Goal: Find specific page/section: Find specific page/section

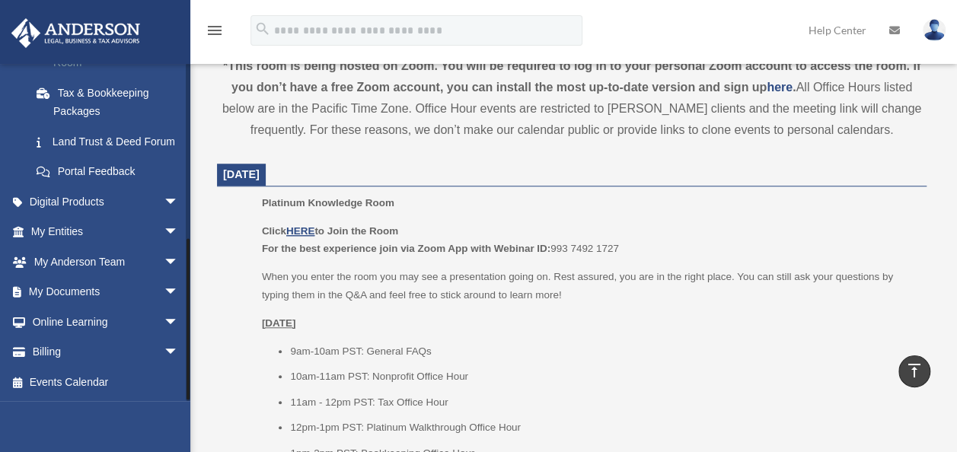
scroll to position [357, 0]
click at [164, 290] on span "arrow_drop_down" at bounding box center [179, 292] width 30 height 31
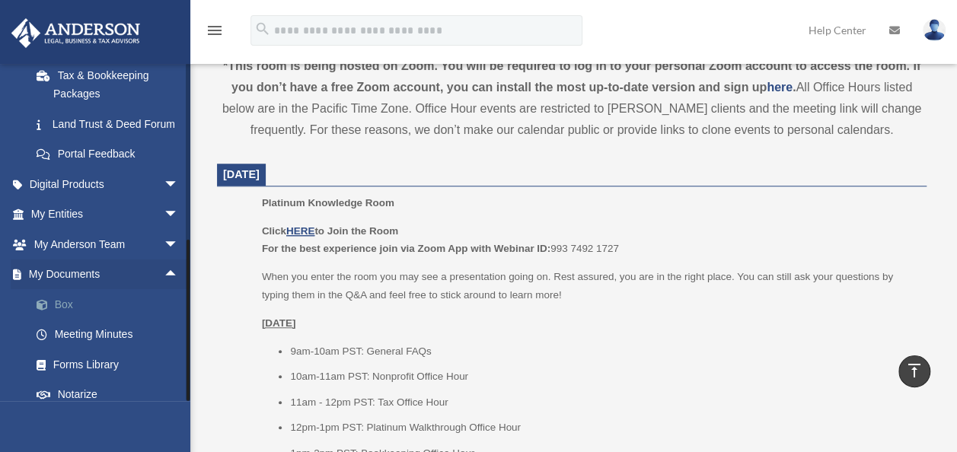
click at [64, 320] on link "Box" at bounding box center [111, 304] width 180 height 30
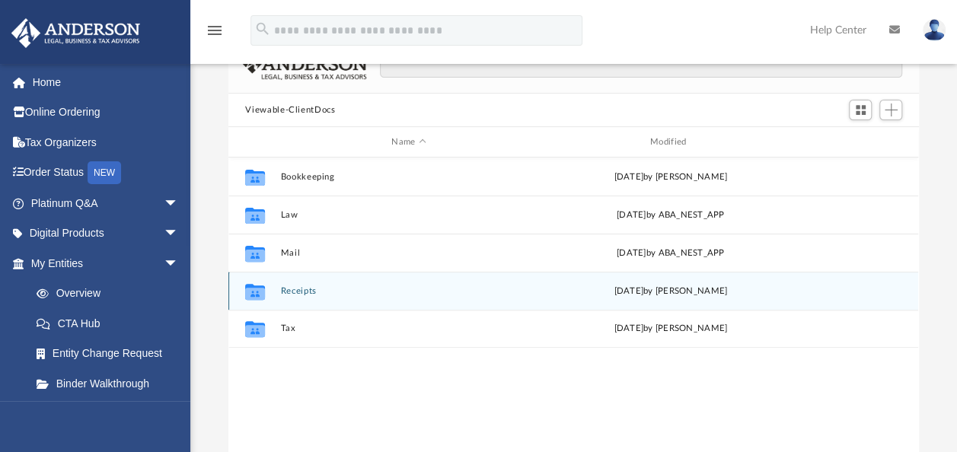
scroll to position [76, 0]
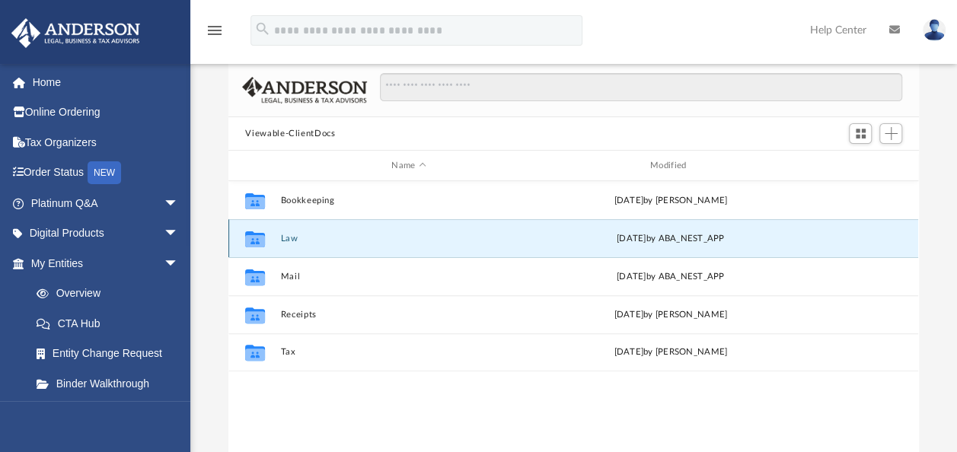
click at [289, 237] on button "Law" at bounding box center [409, 239] width 256 height 10
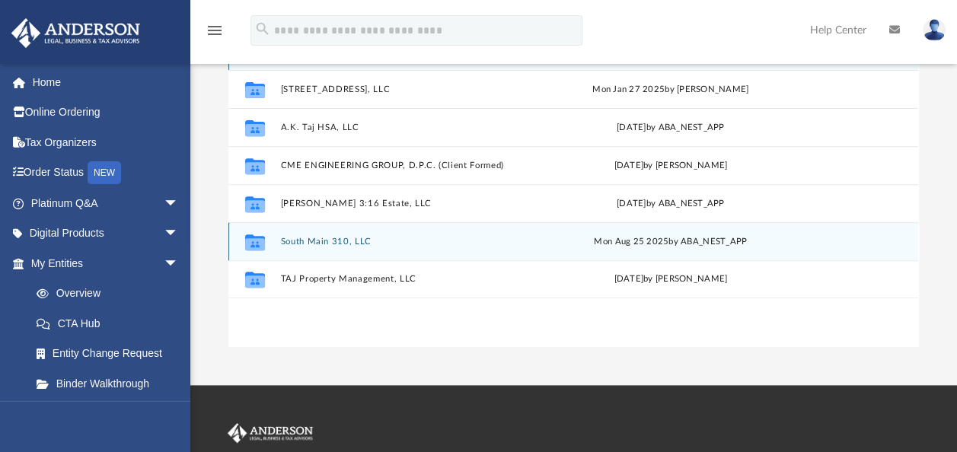
scroll to position [228, 0]
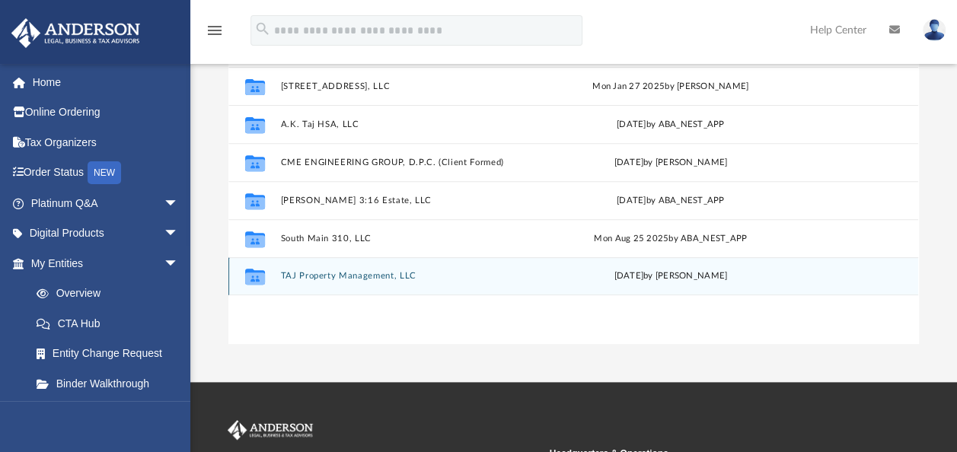
click at [311, 274] on button "TAJ Property Management, LLC" at bounding box center [409, 276] width 256 height 10
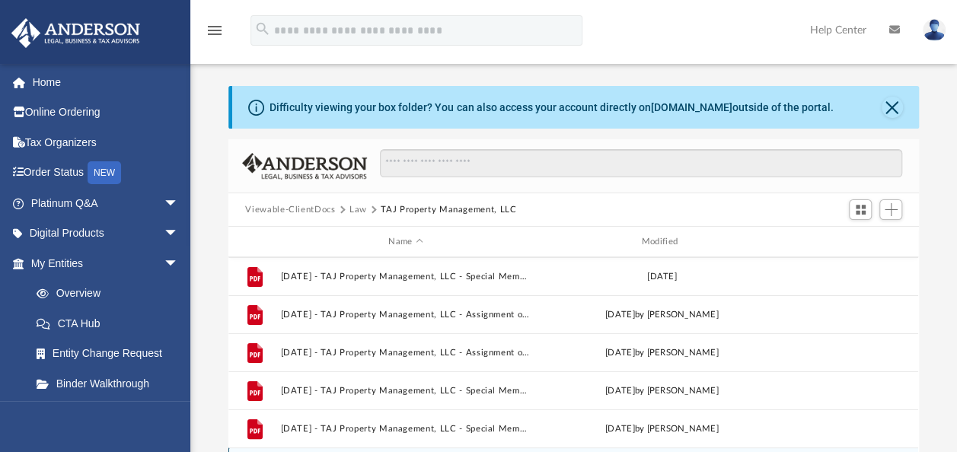
scroll to position [0, 0]
